Goal: Go to known website: Go to known website

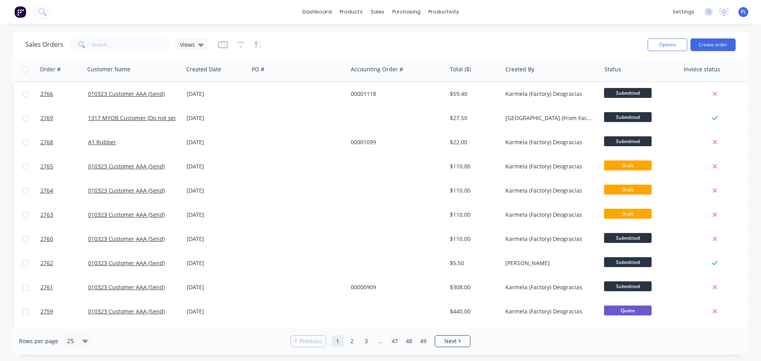
click at [13, 14] on button at bounding box center [20, 12] width 17 height 16
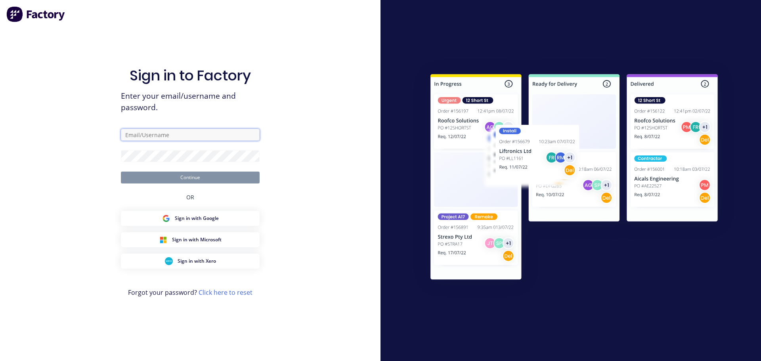
click at [218, 133] on input "text" at bounding box center [190, 135] width 139 height 12
click at [0, 361] on com-1password-button at bounding box center [0, 361] width 0 height 0
type input "[PERSON_NAME][EMAIL_ADDRESS][DOMAIN_NAME]"
